Goal: Check status: Check status

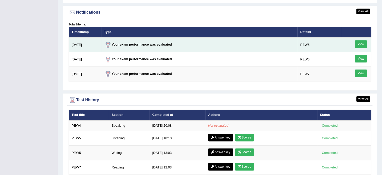
scroll to position [611, 0]
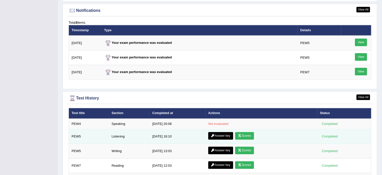
click at [241, 134] on link "Scores" at bounding box center [244, 136] width 19 height 8
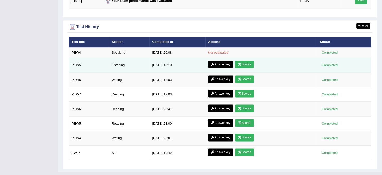
scroll to position [683, 0]
click at [219, 62] on link "Answer key" at bounding box center [220, 65] width 25 height 8
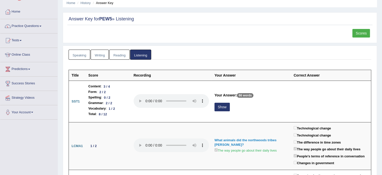
scroll to position [17, 0]
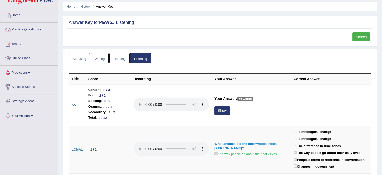
click at [15, 19] on link "Home" at bounding box center [28, 14] width 57 height 13
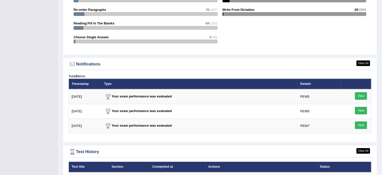
scroll to position [578, 0]
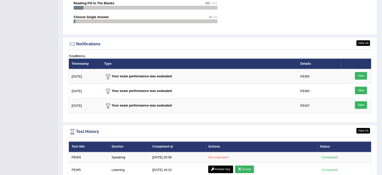
click at [239, 108] on td "Your exam performance was evaluated" at bounding box center [200, 105] width 196 height 15
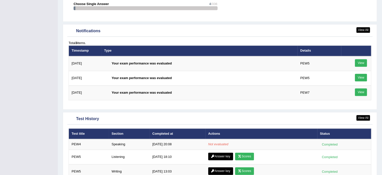
scroll to position [578, 0]
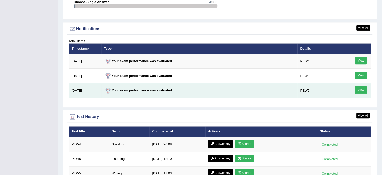
scroll to position [603, 0]
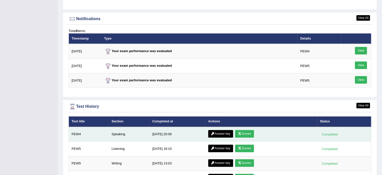
click at [216, 132] on link "Answer key" at bounding box center [220, 134] width 25 height 8
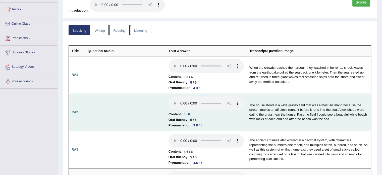
scroll to position [17, 0]
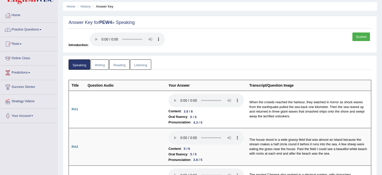
click at [357, 37] on link "Scores" at bounding box center [362, 36] width 18 height 9
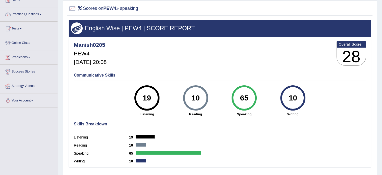
scroll to position [33, 0]
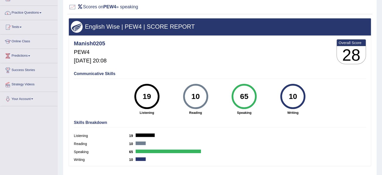
drag, startPoint x: 161, startPoint y: 83, endPoint x: 148, endPoint y: 79, distance: 14.1
click at [148, 79] on div "Communicative Skills 19 Listening 10 Reading 65 Speaking 10 Writing" at bounding box center [220, 92] width 295 height 47
click at [163, 105] on div "19 Listening" at bounding box center [147, 99] width 49 height 31
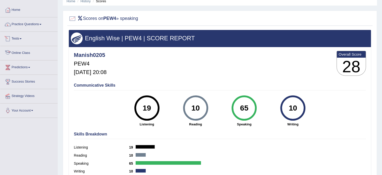
scroll to position [0, 0]
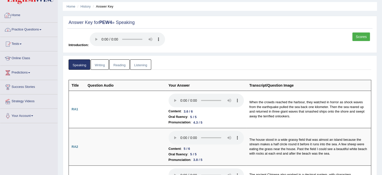
click at [17, 14] on link "Home" at bounding box center [28, 14] width 57 height 13
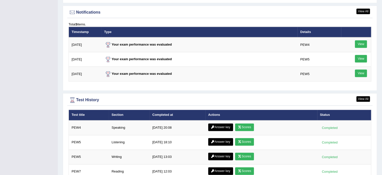
scroll to position [626, 0]
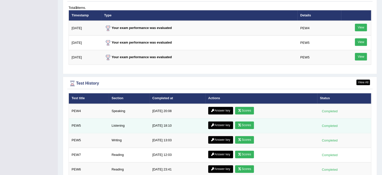
click at [247, 123] on link "Scores" at bounding box center [244, 125] width 19 height 8
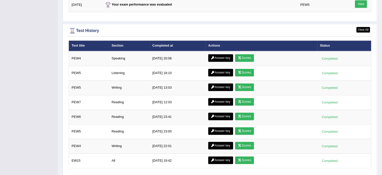
scroll to position [626, 0]
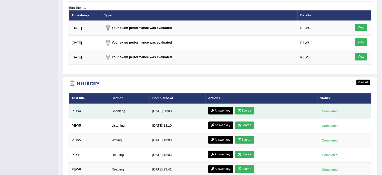
click at [240, 109] on icon at bounding box center [240, 110] width 4 height 3
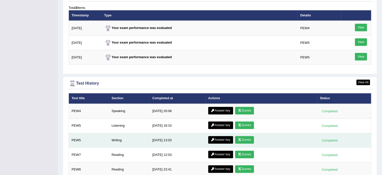
click at [248, 137] on link "Scores" at bounding box center [244, 140] width 19 height 8
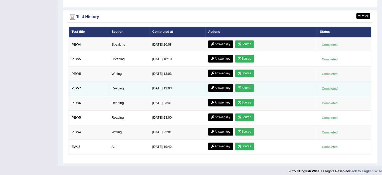
click at [249, 85] on link "Scores" at bounding box center [244, 88] width 19 height 8
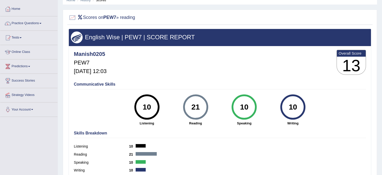
scroll to position [25, 0]
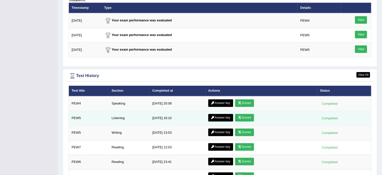
scroll to position [626, 0]
